Goal: Information Seeking & Learning: Learn about a topic

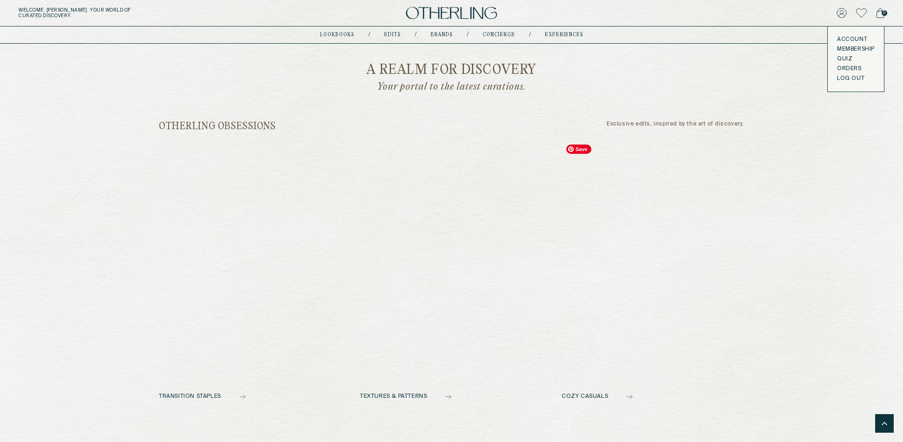
scroll to position [279, 0]
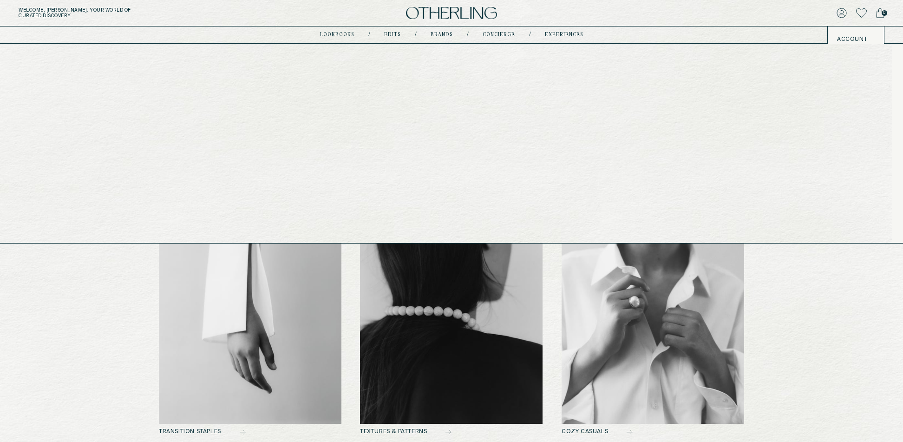
click at [396, 35] on link "Edits" at bounding box center [392, 34] width 17 height 5
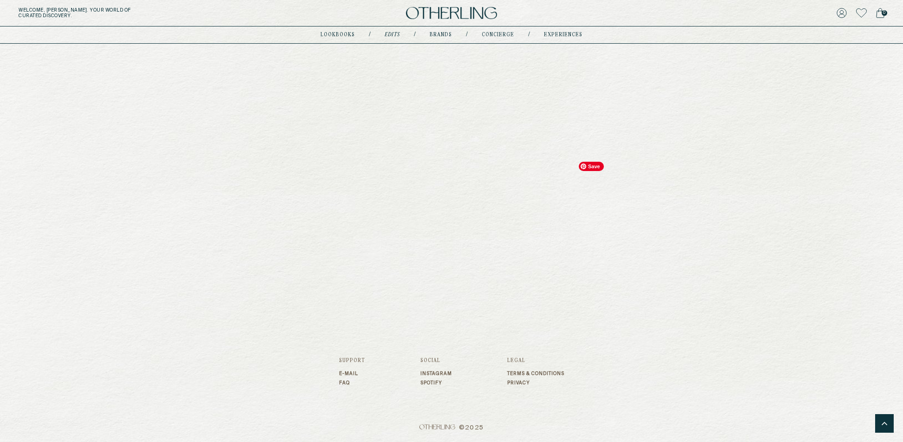
scroll to position [1100, 0]
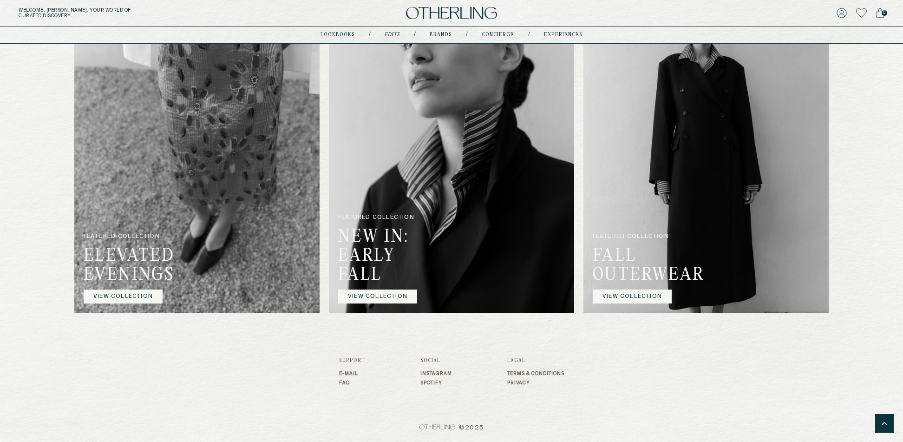
click at [459, 13] on img at bounding box center [451, 13] width 91 height 13
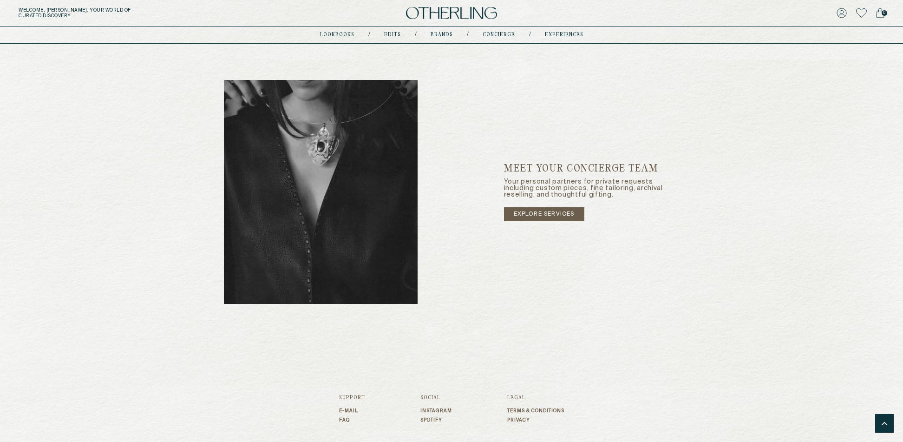
scroll to position [1533, 0]
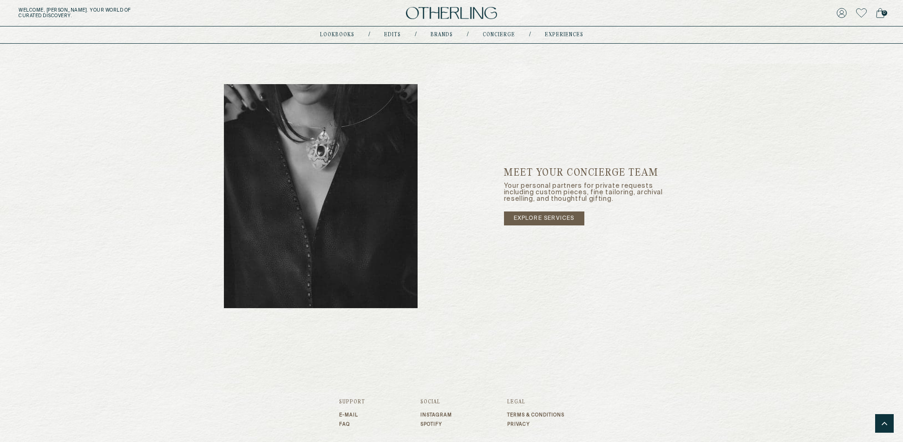
click at [345, 423] on link "FAQ" at bounding box center [352, 424] width 26 height 6
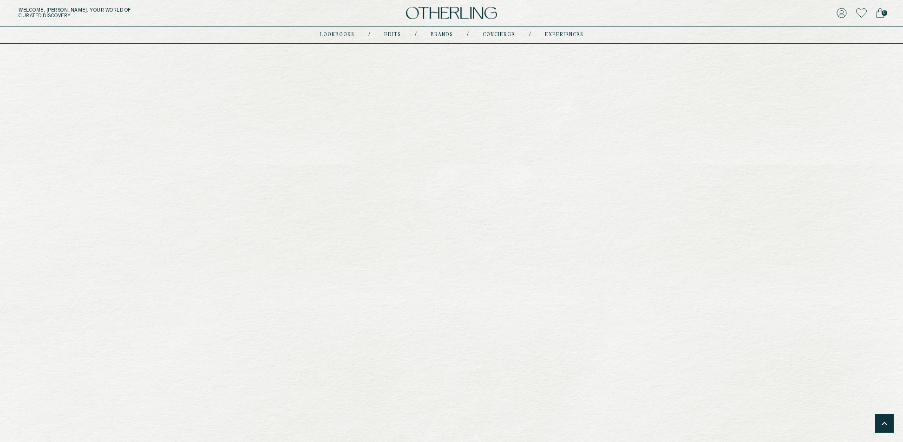
scroll to position [1575, 0]
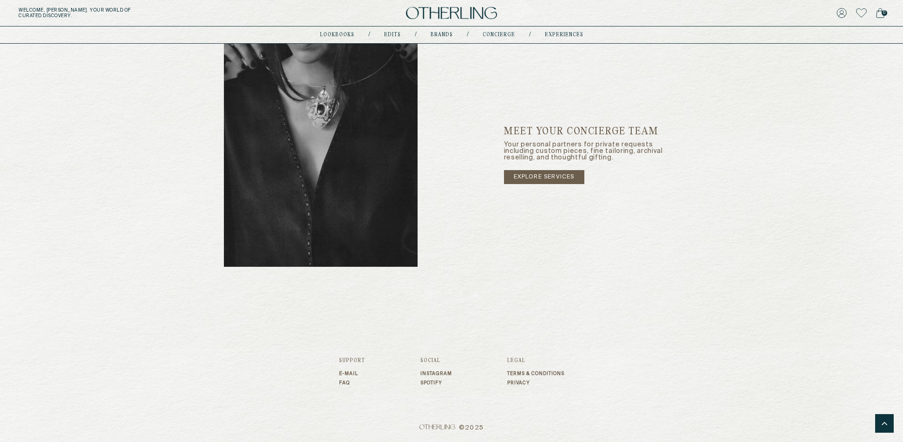
click at [343, 381] on link "FAQ" at bounding box center [352, 383] width 26 height 6
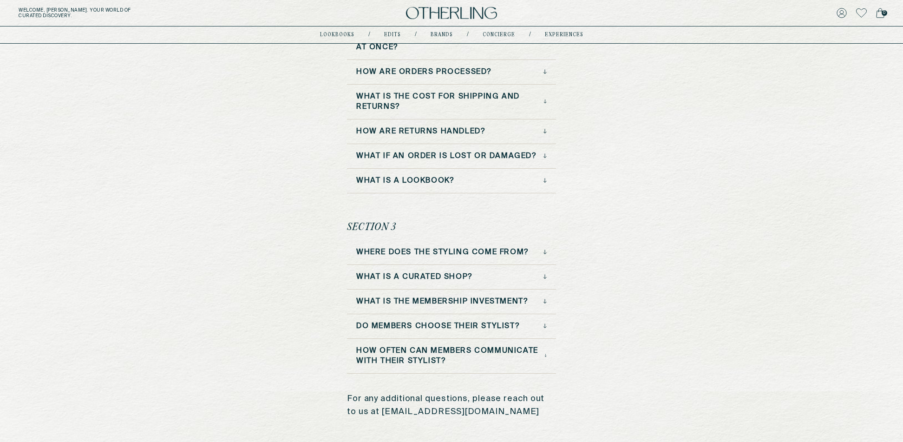
scroll to position [511, 0]
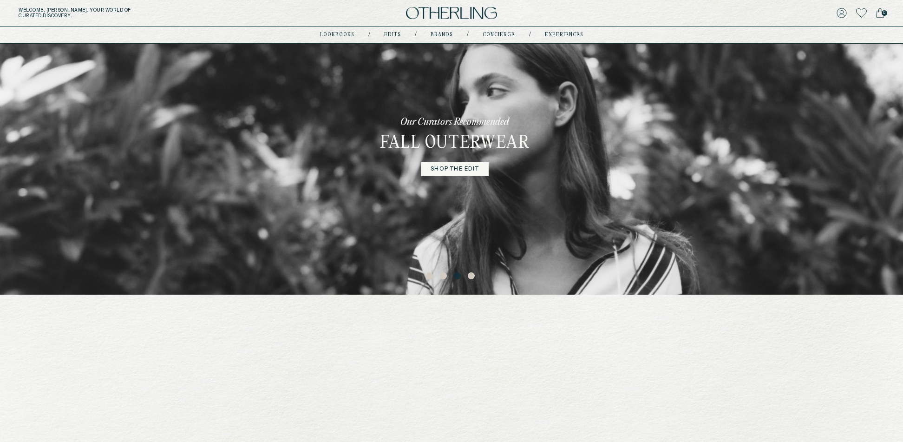
scroll to position [51, 0]
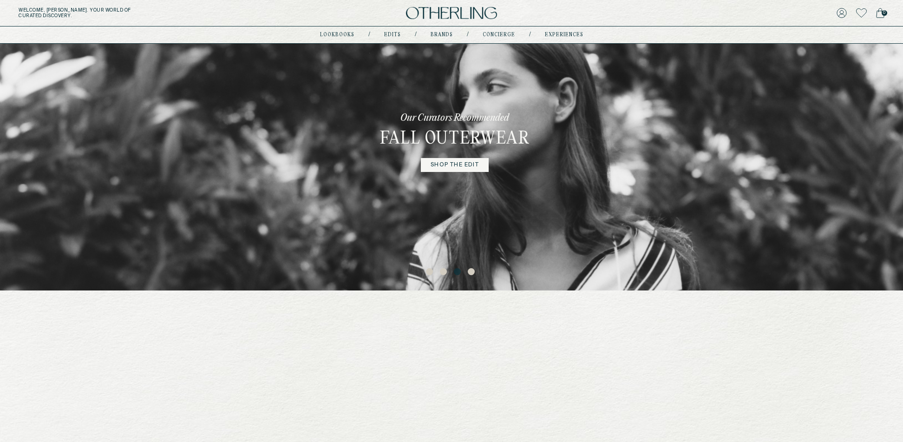
click at [440, 169] on link "shop the edit" at bounding box center [455, 165] width 68 height 14
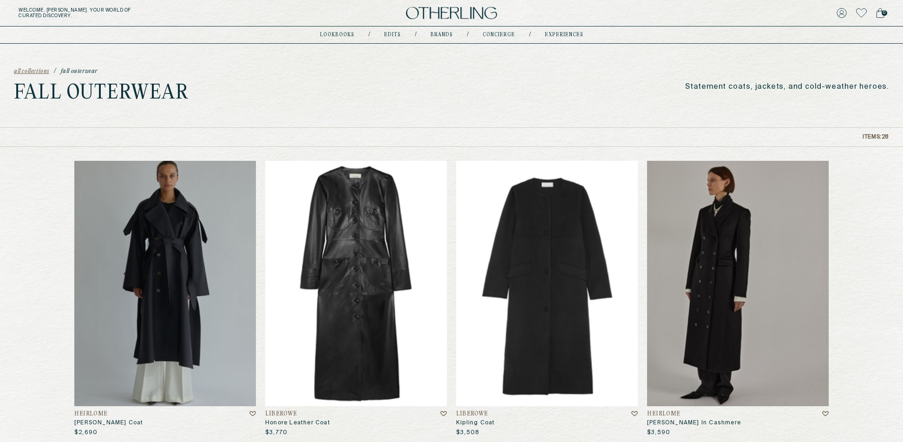
click at [38, 70] on span "all collections" at bounding box center [31, 71] width 35 height 6
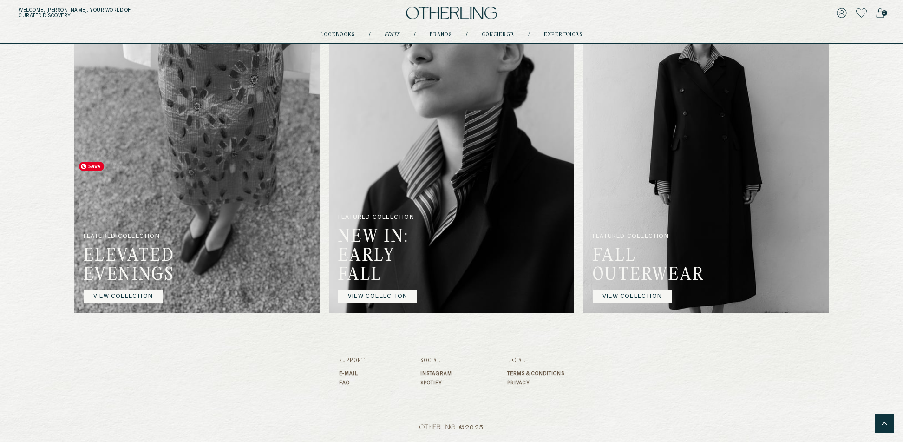
scroll to position [917, 0]
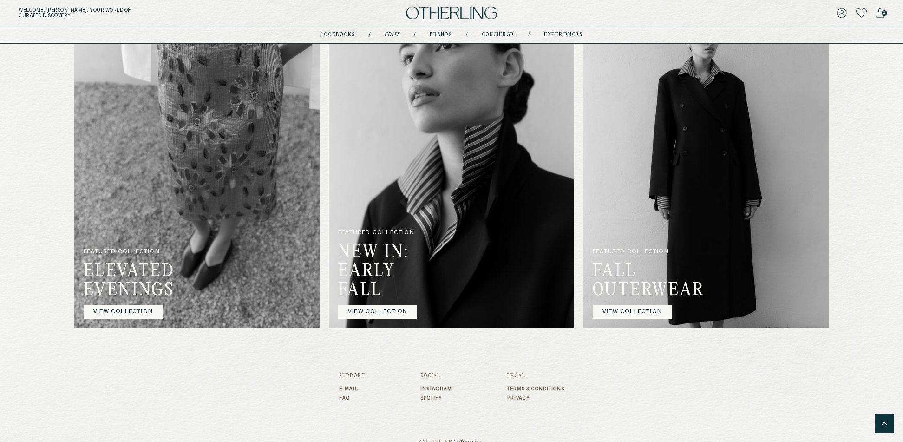
click at [445, 9] on img at bounding box center [451, 13] width 91 height 13
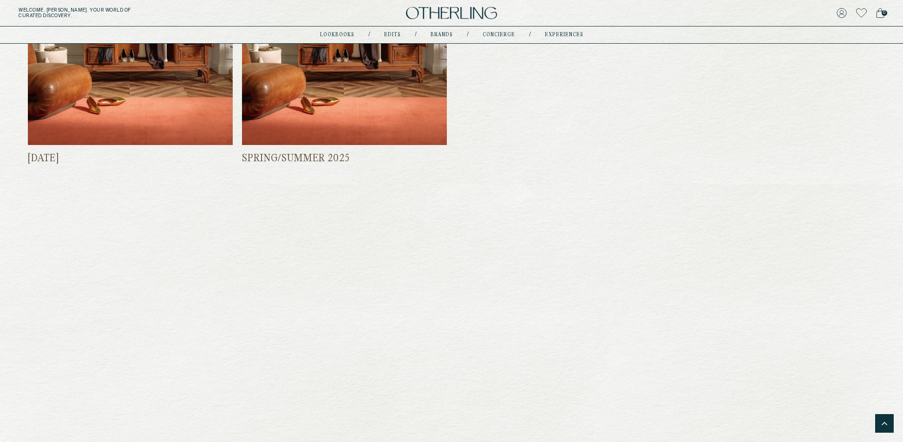
scroll to position [1575, 0]
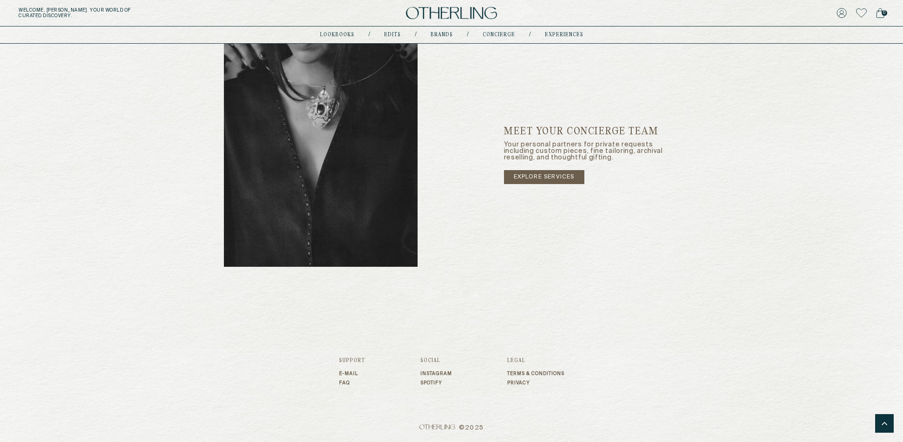
click at [351, 372] on link "E-mail" at bounding box center [352, 373] width 26 height 6
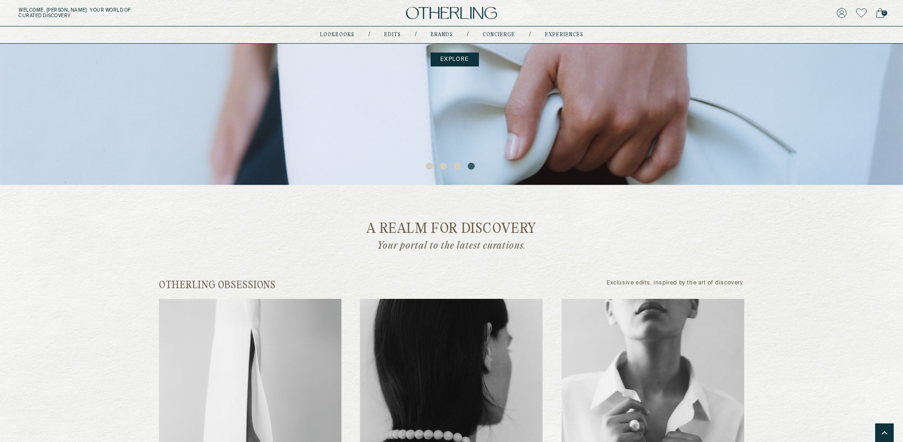
scroll to position [0, 0]
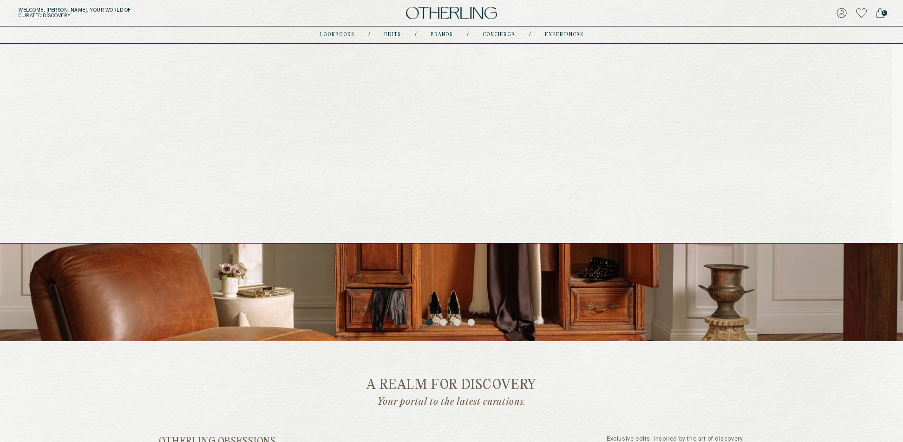
click at [351, 33] on link "lookbooks" at bounding box center [337, 34] width 34 height 5
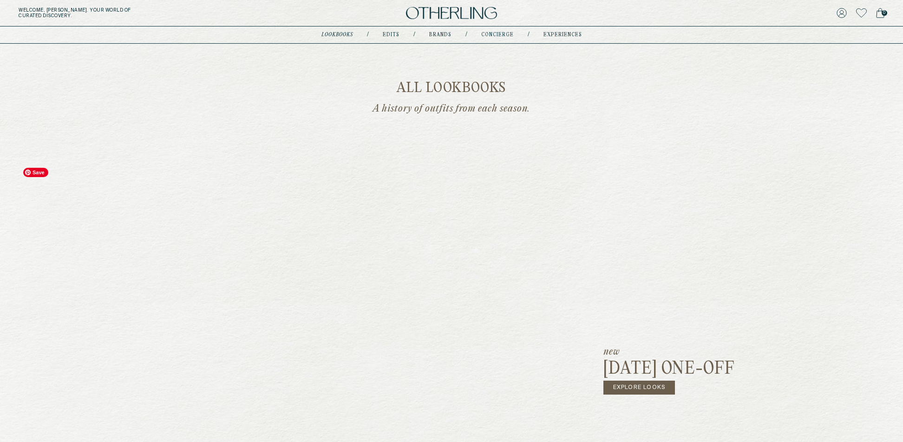
scroll to position [24, 0]
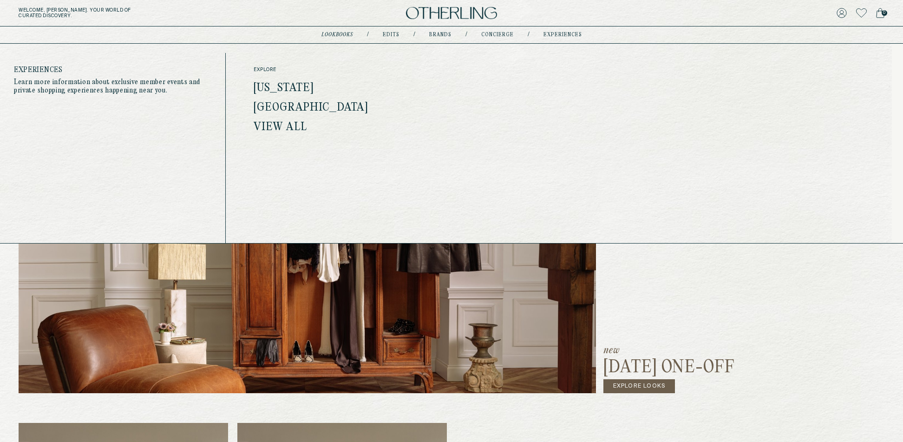
click at [551, 35] on link "experiences" at bounding box center [562, 34] width 39 height 5
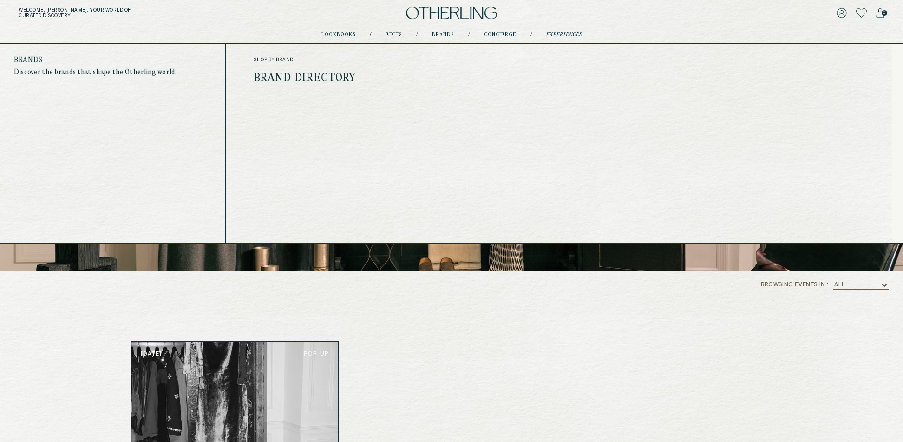
click at [443, 33] on link "Brands" at bounding box center [443, 34] width 22 height 5
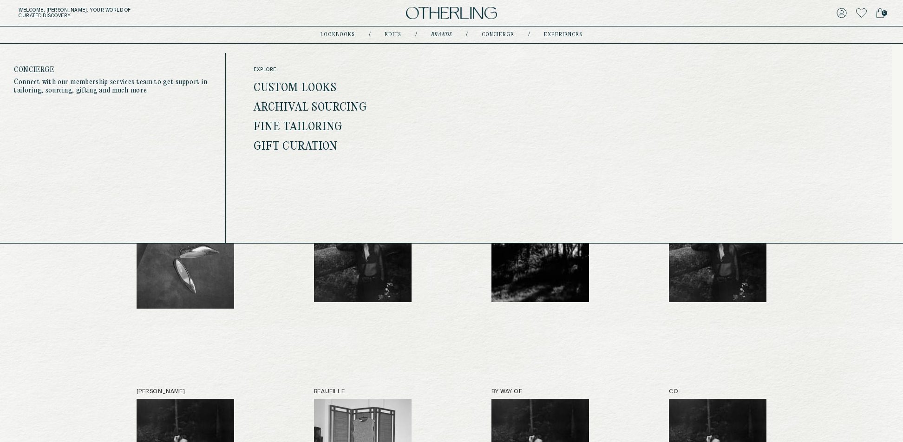
click at [491, 35] on link "concierge" at bounding box center [497, 34] width 32 height 5
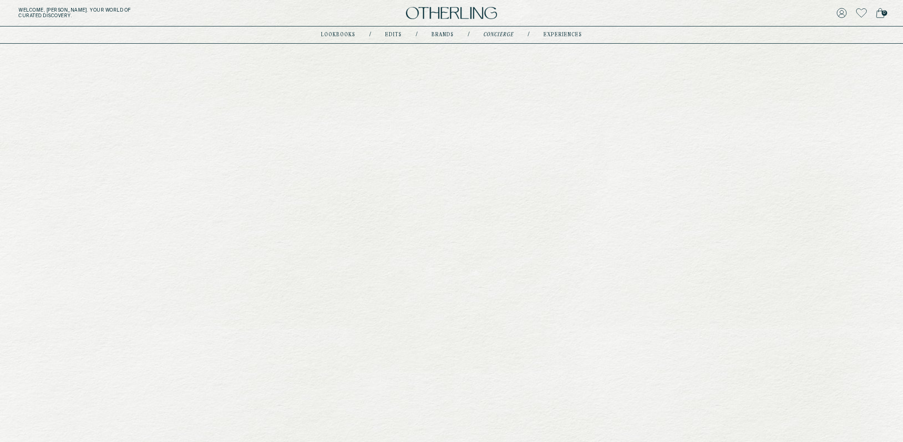
type input "********"
type input "**********"
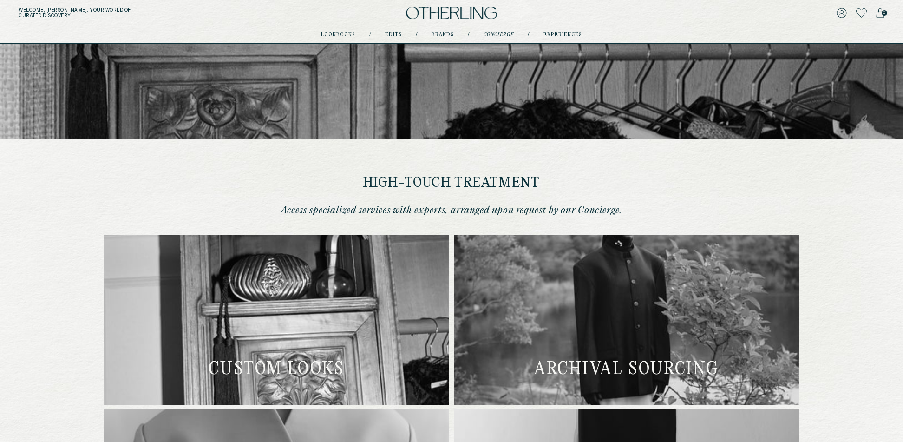
scroll to position [112, 0]
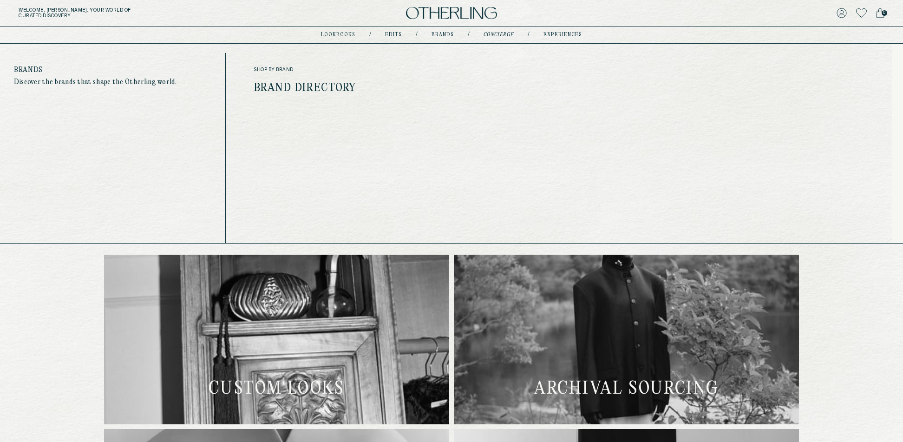
click at [446, 35] on link "Brands" at bounding box center [442, 34] width 22 height 5
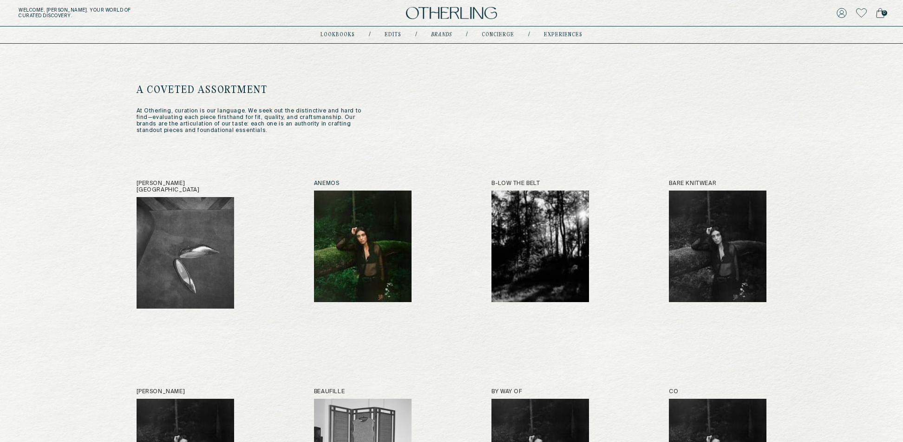
click at [360, 240] on img at bounding box center [362, 245] width 97 height 111
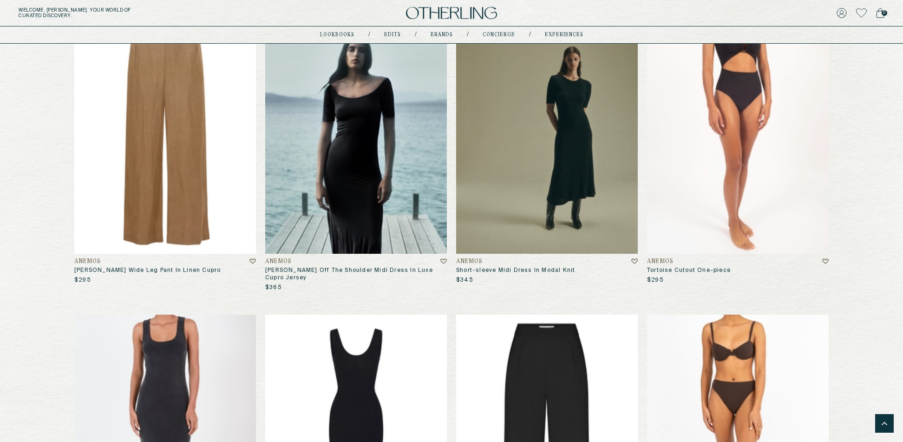
scroll to position [4965, 0]
